Goal: Information Seeking & Learning: Learn about a topic

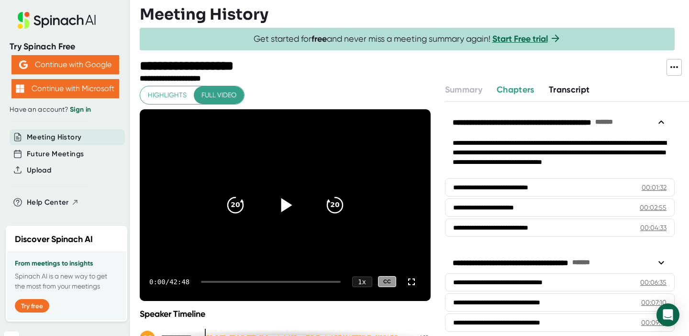
click at [284, 207] on icon at bounding box center [286, 205] width 11 height 14
click at [304, 281] on div at bounding box center [270, 282] width 139 height 2
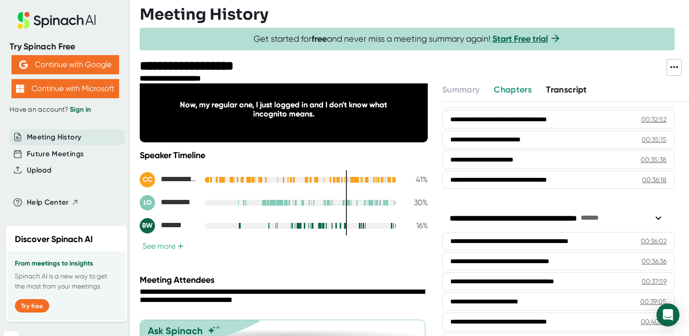
scroll to position [821, 0]
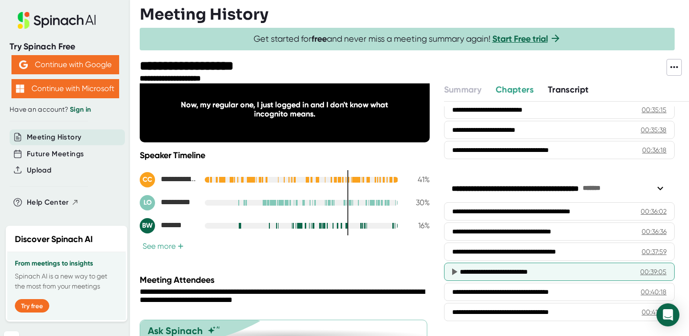
click at [516, 268] on div "**********" at bounding box center [549, 272] width 178 height 10
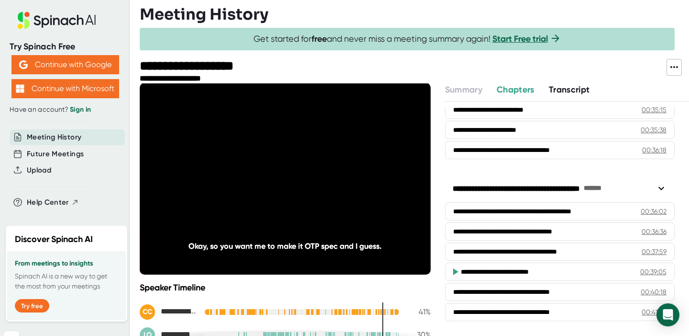
scroll to position [25, 0]
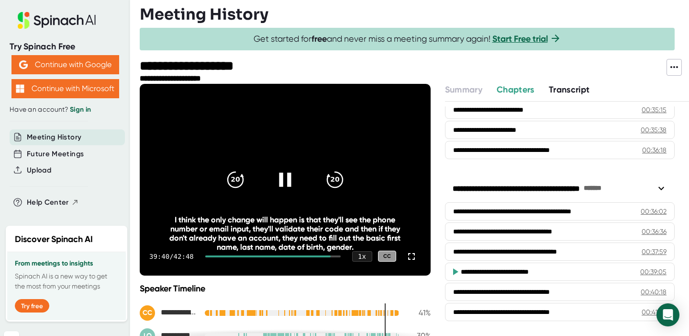
click at [284, 176] on icon at bounding box center [285, 179] width 24 height 24
click at [289, 181] on icon at bounding box center [285, 179] width 24 height 24
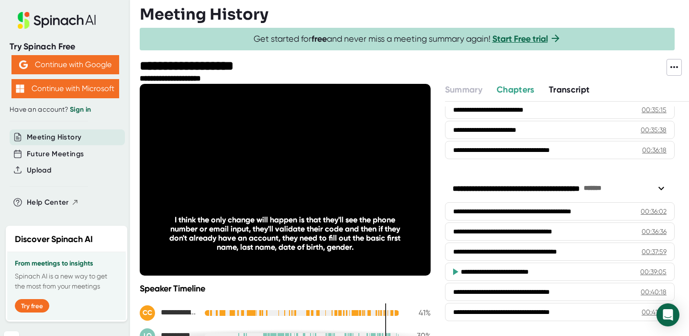
click at [289, 181] on icon at bounding box center [285, 179] width 12 height 14
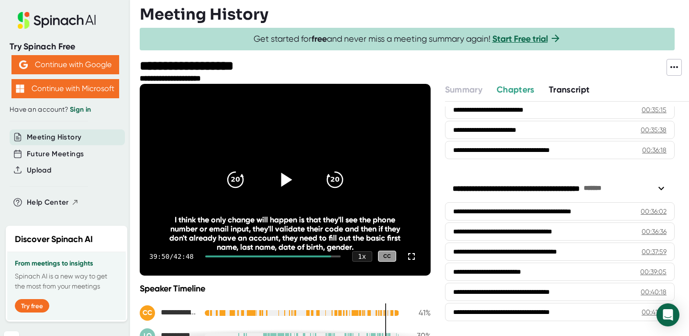
click at [289, 181] on icon at bounding box center [285, 179] width 24 height 24
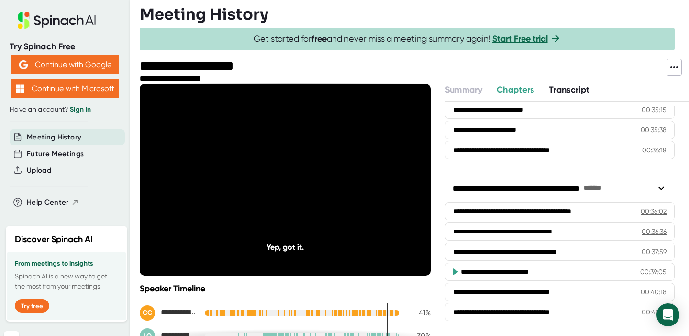
click at [287, 175] on icon at bounding box center [285, 179] width 24 height 24
